Goal: Check status: Check status

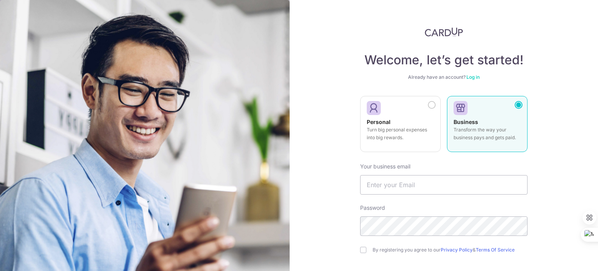
click at [472, 79] on link "Log in" at bounding box center [472, 77] width 13 height 6
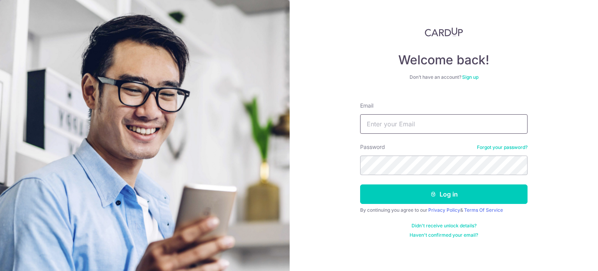
click at [422, 127] on input "Email" at bounding box center [443, 123] width 167 height 19
type input "[PERSON_NAME][EMAIL_ADDRESS][DOMAIN_NAME]"
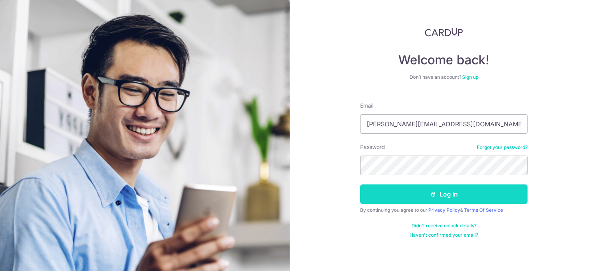
click at [471, 193] on button "Log in" at bounding box center [443, 193] width 167 height 19
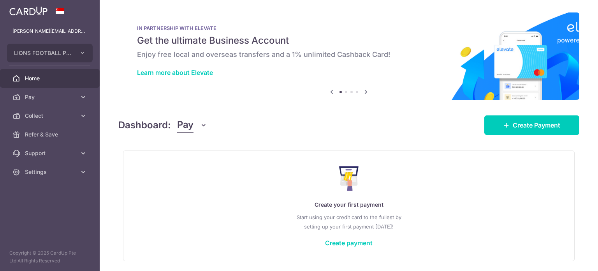
click at [202, 126] on icon "button" at bounding box center [204, 125] width 8 height 8
click at [200, 162] on body "ryan@pasirianlionsfc.com LIONS FOOTBALL PTE. LTD. Add new company LIONS FOOTBAL…" at bounding box center [299, 135] width 598 height 271
click at [200, 123] on icon "button" at bounding box center [204, 125] width 8 height 8
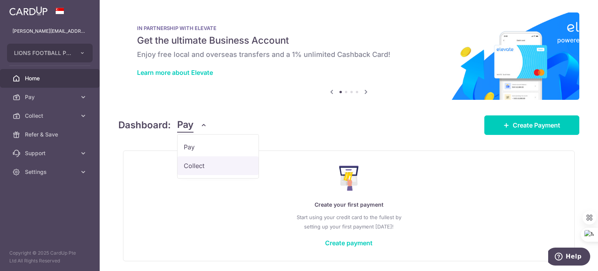
click at [196, 165] on link "Collect" at bounding box center [217, 165] width 81 height 19
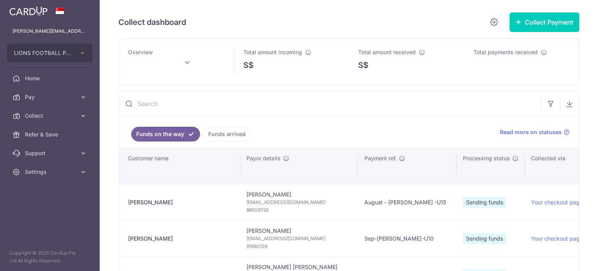
click at [205, 126] on ul "Funds on the way Funds arrived" at bounding box center [305, 131] width 372 height 31
type input "October 2025"
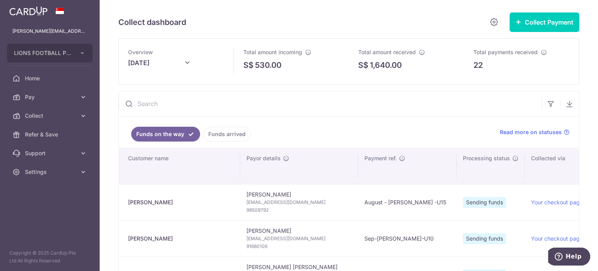
click at [263, 207] on span "98509792" at bounding box center [298, 210] width 105 height 8
copy span "98509792"
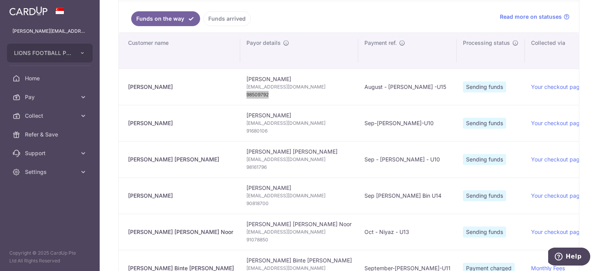
scroll to position [117, 0]
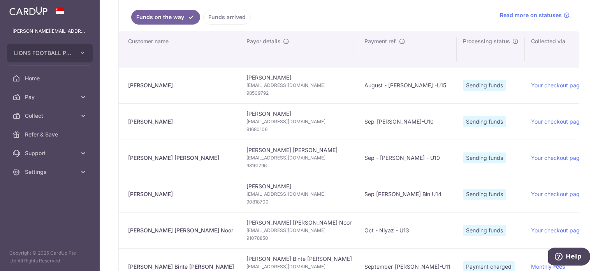
click at [265, 129] on span "91680106" at bounding box center [298, 129] width 105 height 8
copy span "91680106"
click at [263, 164] on span "98161796" at bounding box center [298, 166] width 105 height 8
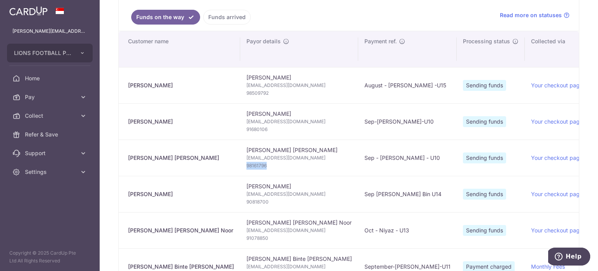
copy span "98161796"
click at [261, 199] on span "90818700" at bounding box center [298, 202] width 105 height 8
copy span "90818700"
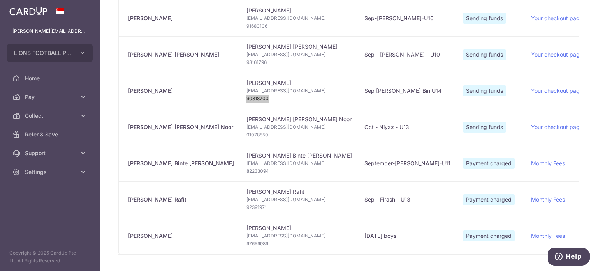
scroll to position [234, 0]
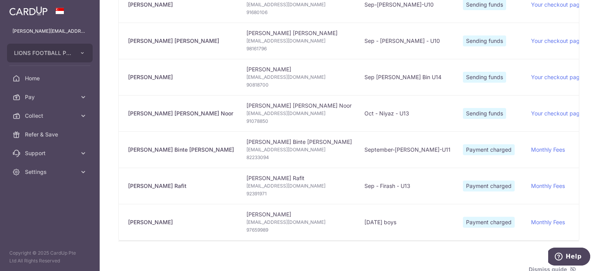
click at [265, 118] on span "91078850" at bounding box center [298, 121] width 105 height 8
copy span "91078850"
click at [265, 156] on span "82233094" at bounding box center [298, 157] width 105 height 8
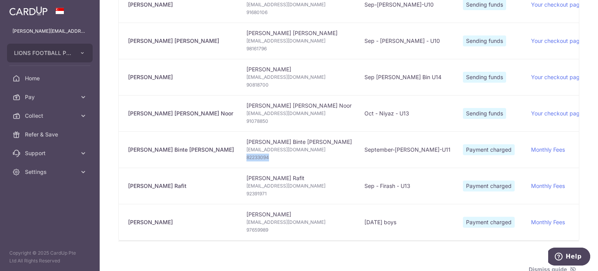
copy span "82233094"
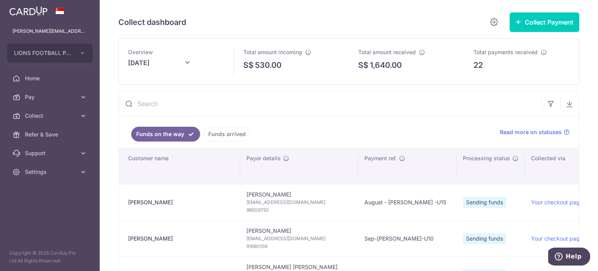
scroll to position [78, 0]
